Goal: Consume media (video, audio): Consume media (video, audio)

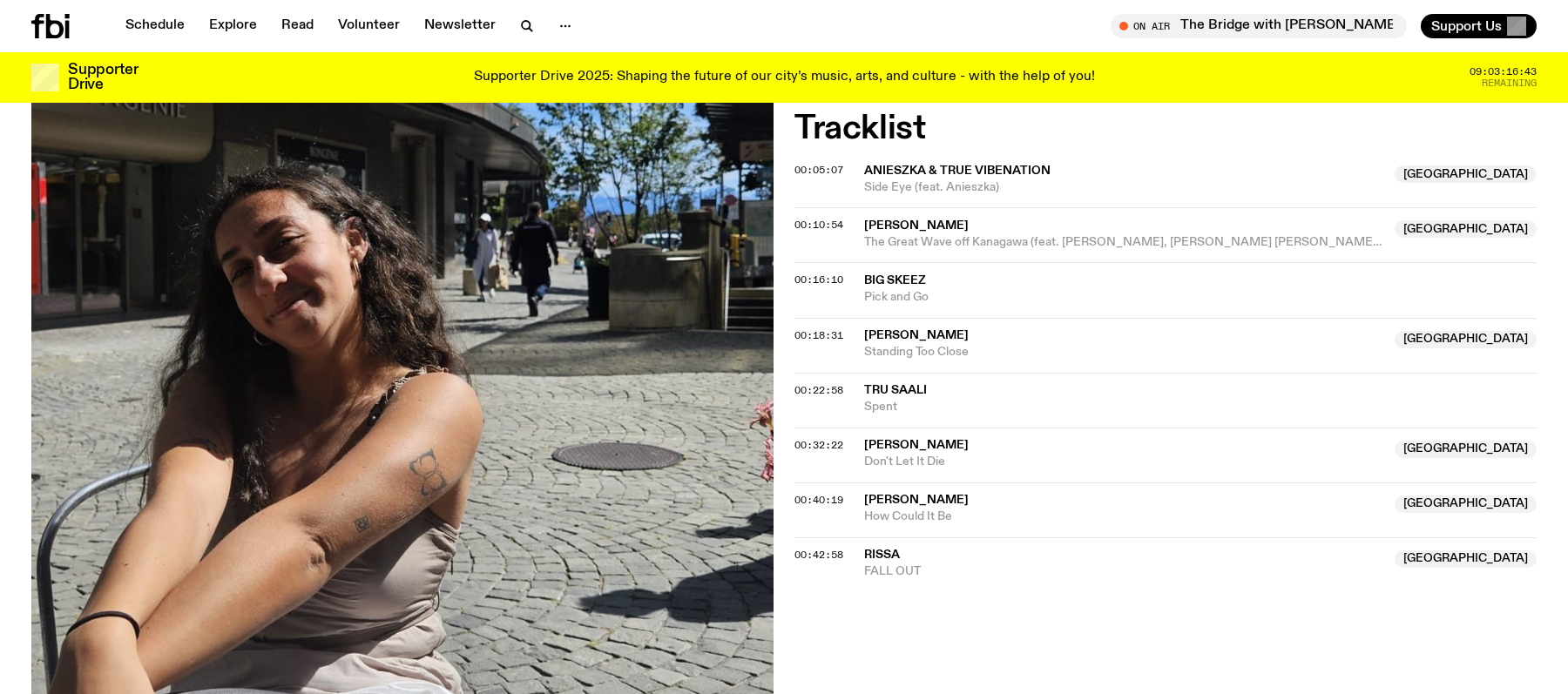
scroll to position [544, 0]
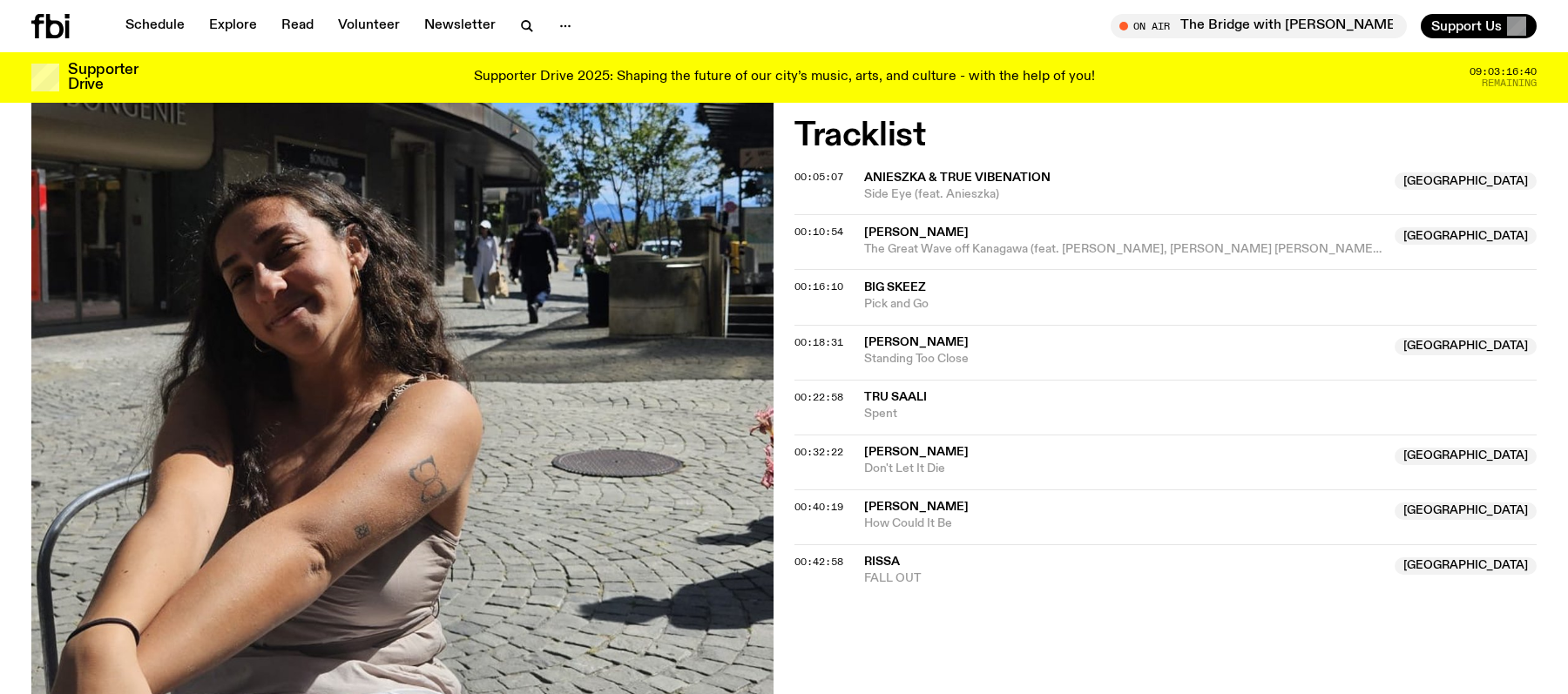
click at [938, 298] on span "Pick and Go" at bounding box center [1200, 304] width 672 height 16
click at [855, 289] on div "00:16:10" at bounding box center [829, 287] width 69 height 10
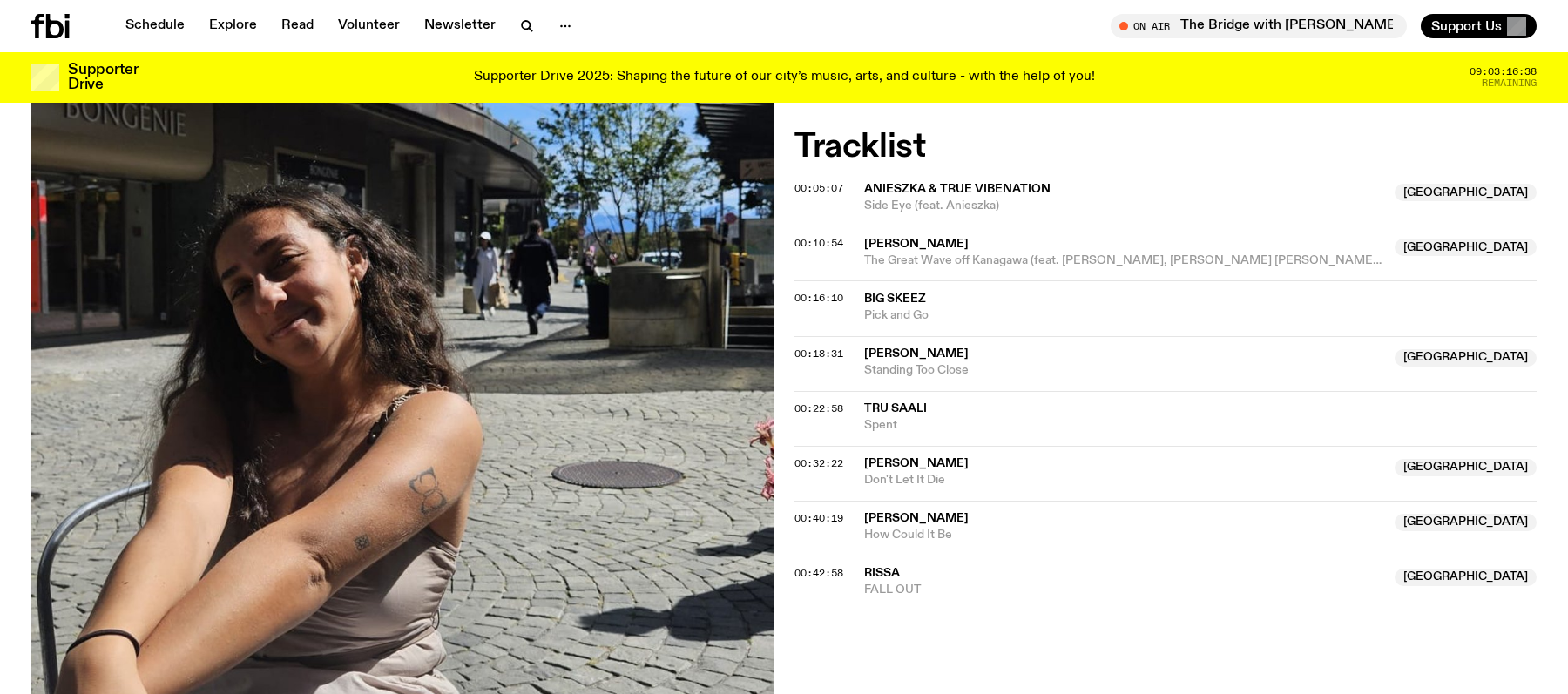
scroll to position [530, 0]
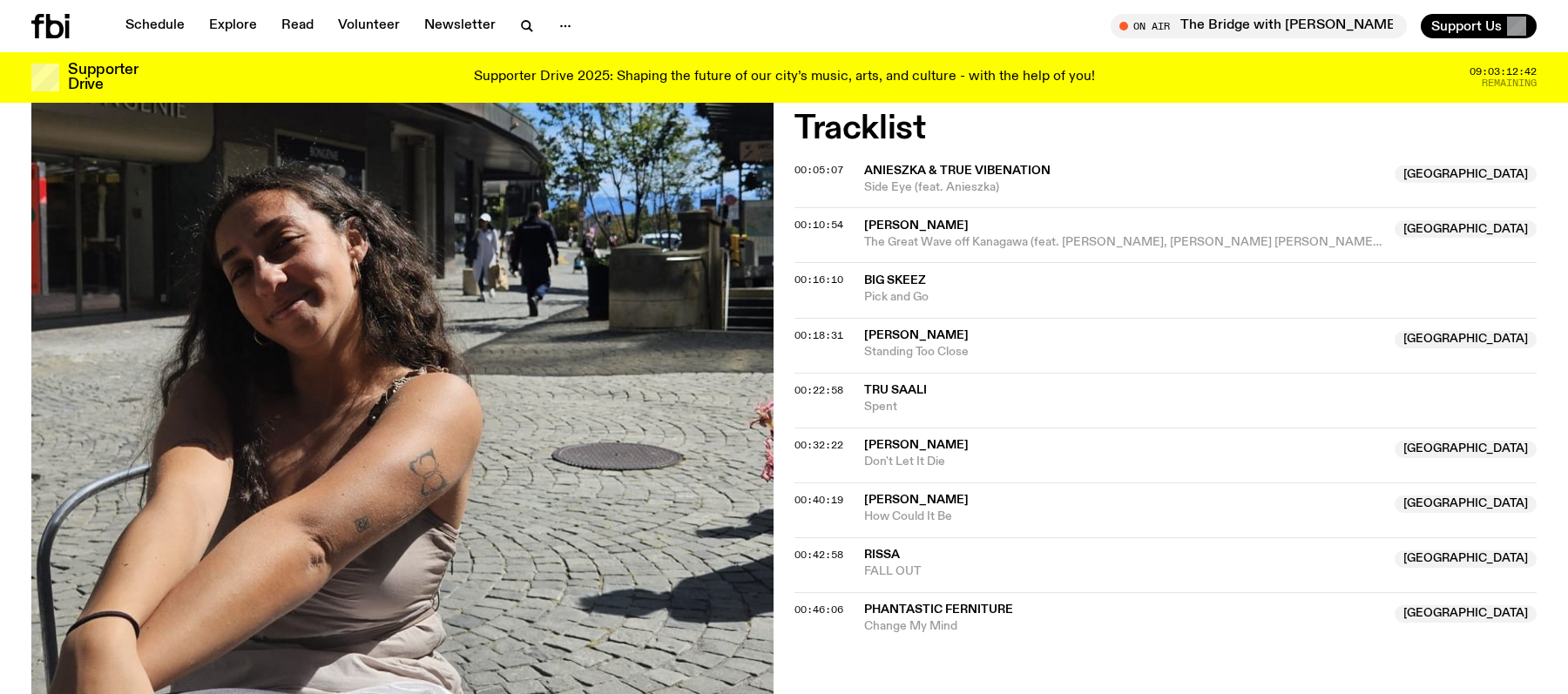
scroll to position [709, 0]
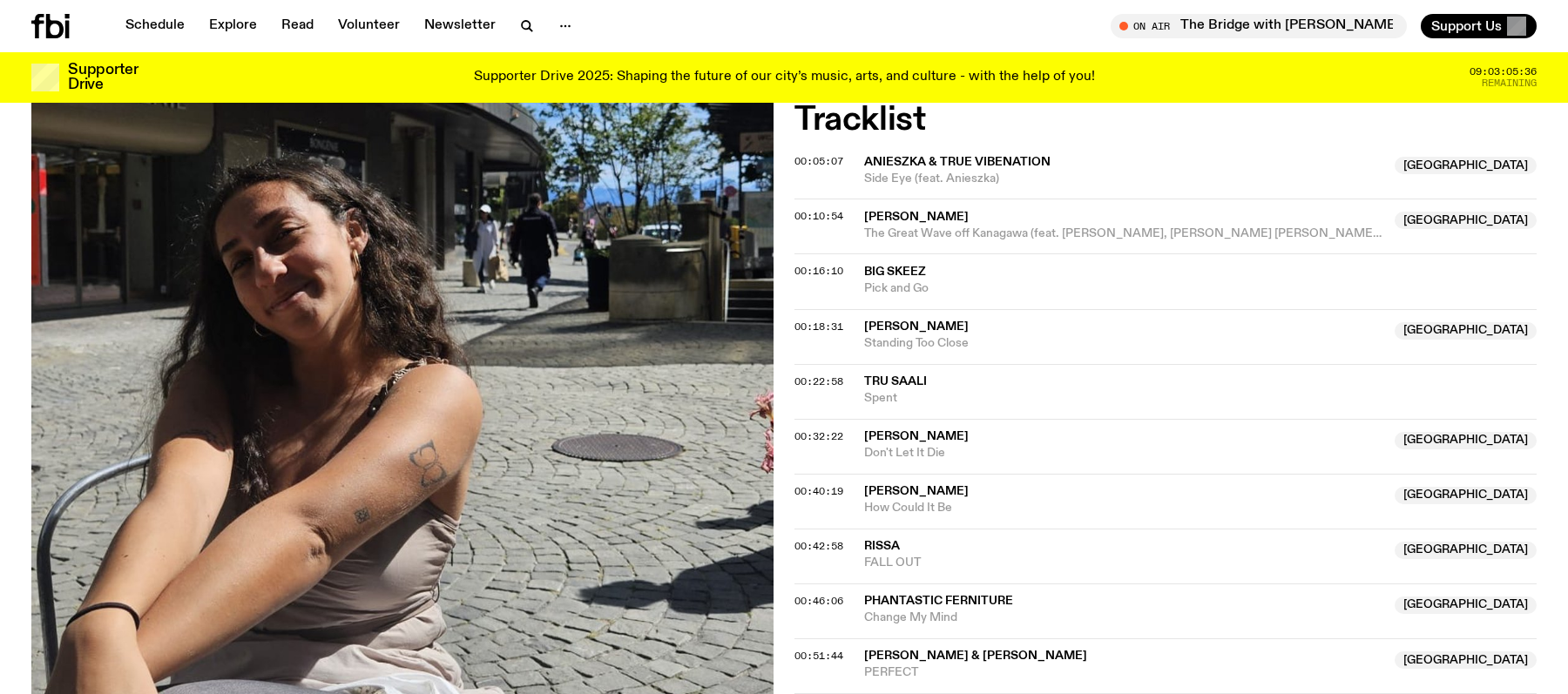
scroll to position [540, 0]
